Goal: Check status: Check status

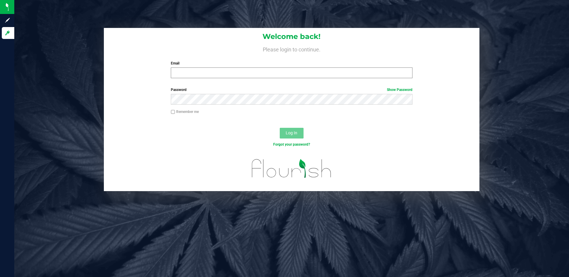
click at [181, 71] on input "Email" at bounding box center [292, 73] width 242 height 11
type input "[EMAIL_ADDRESS][DOMAIN_NAME]"
click at [280, 128] on button "Log In" at bounding box center [292, 133] width 24 height 11
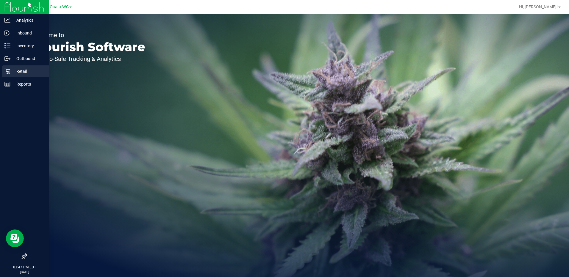
click at [17, 74] on p "Retail" at bounding box center [28, 71] width 36 height 7
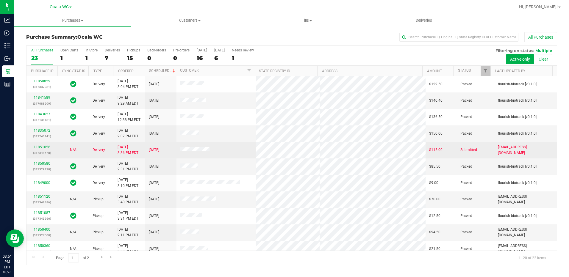
click at [42, 146] on link "11851056" at bounding box center [42, 147] width 17 height 4
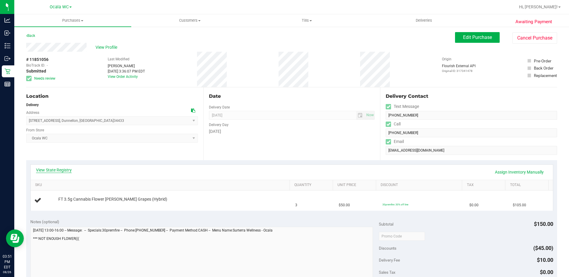
click at [44, 169] on link "View State Registry" at bounding box center [54, 170] width 36 height 6
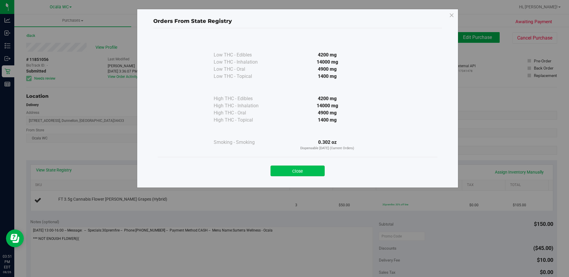
click at [306, 169] on button "Close" at bounding box center [297, 171] width 54 height 11
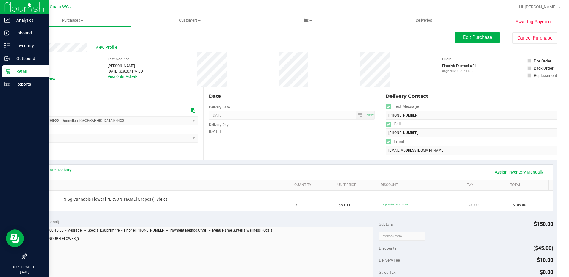
click at [9, 72] on icon at bounding box center [7, 71] width 6 height 6
